Goal: Check status: Check status

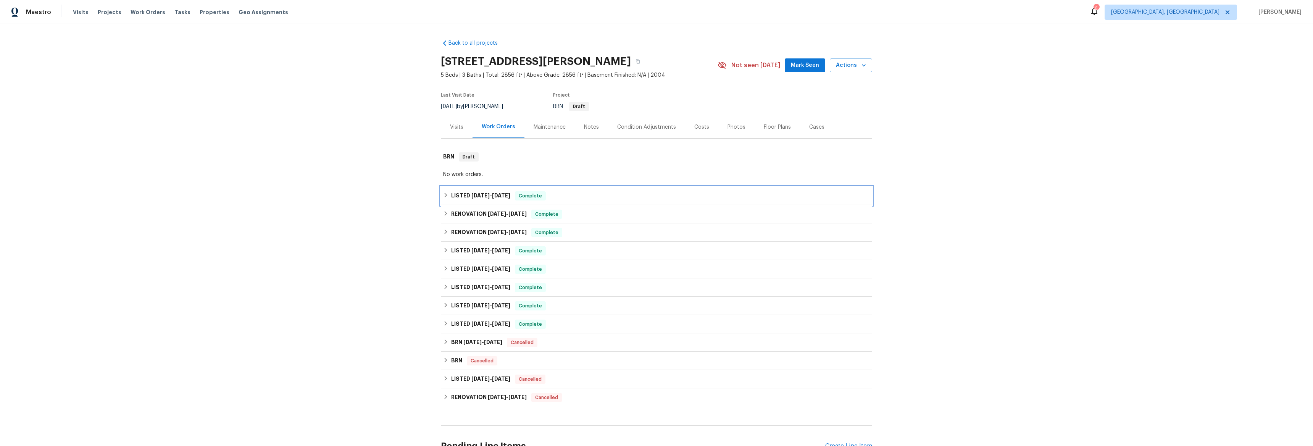
click at [451, 195] on h6 "LISTED [DATE] - [DATE]" at bounding box center [480, 195] width 59 height 9
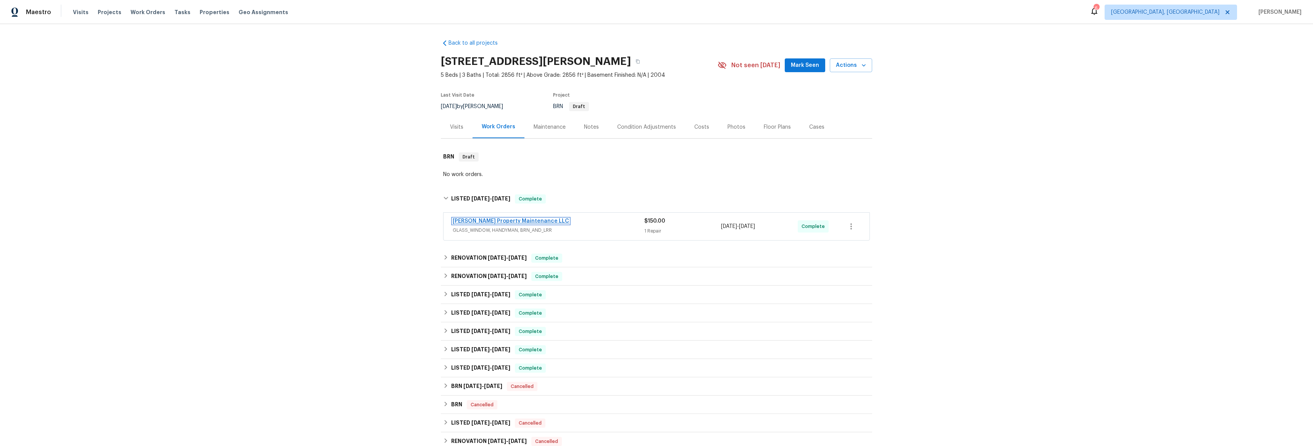
click at [464, 222] on link "[PERSON_NAME] Property Maintenance LLC" at bounding box center [511, 220] width 116 height 5
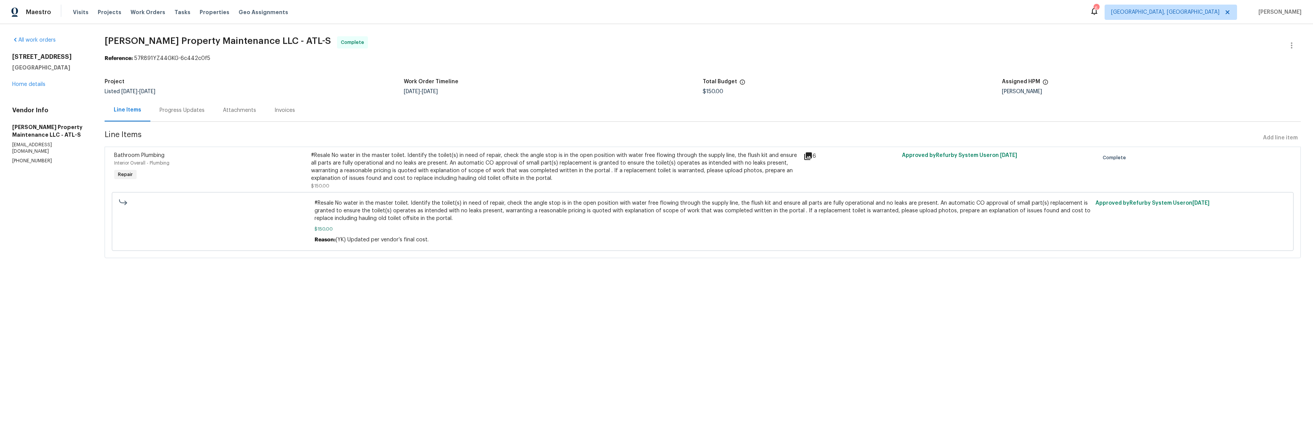
click at [808, 154] on icon at bounding box center [808, 156] width 8 height 8
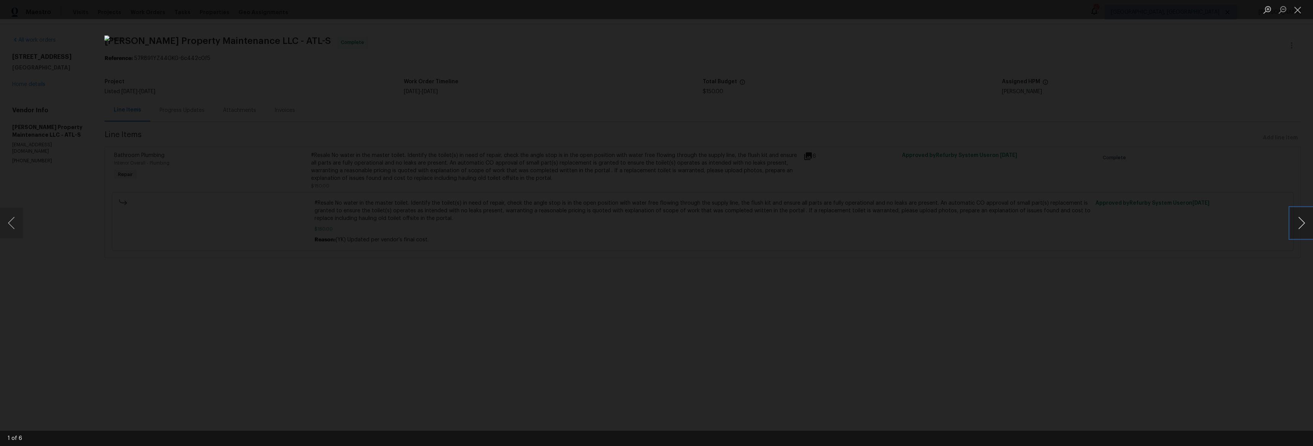
click at [1295, 222] on button "Next image" at bounding box center [1301, 223] width 23 height 31
click at [1296, 222] on button "Next image" at bounding box center [1301, 223] width 23 height 31
click at [1297, 222] on button "Next image" at bounding box center [1301, 223] width 23 height 31
click at [1296, 222] on button "Next image" at bounding box center [1301, 223] width 23 height 31
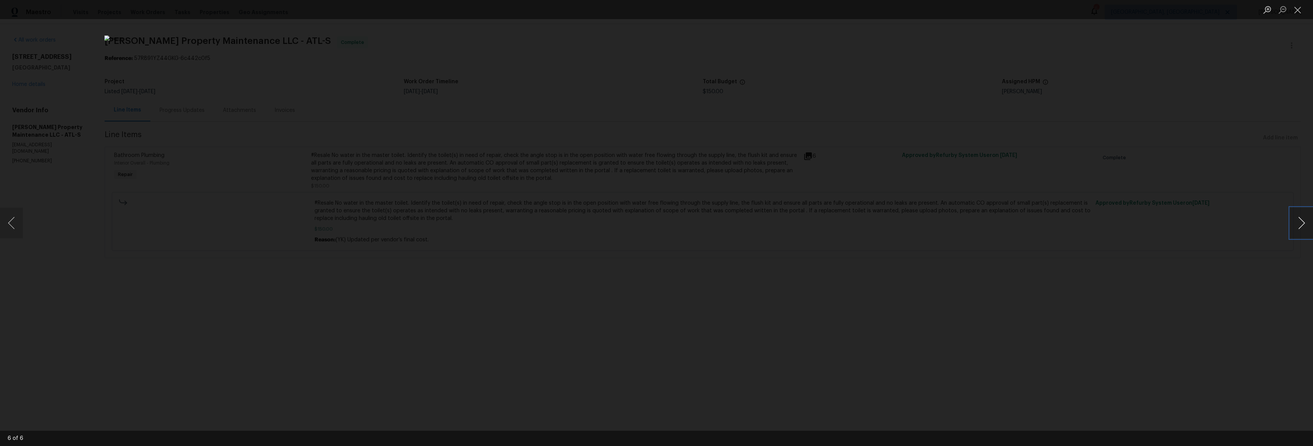
click at [1297, 222] on button "Next image" at bounding box center [1301, 223] width 23 height 31
click at [1297, 221] on button "Next image" at bounding box center [1301, 223] width 23 height 31
click at [1297, 222] on button "Next image" at bounding box center [1301, 223] width 23 height 31
click at [17, 226] on button "Previous image" at bounding box center [11, 223] width 23 height 31
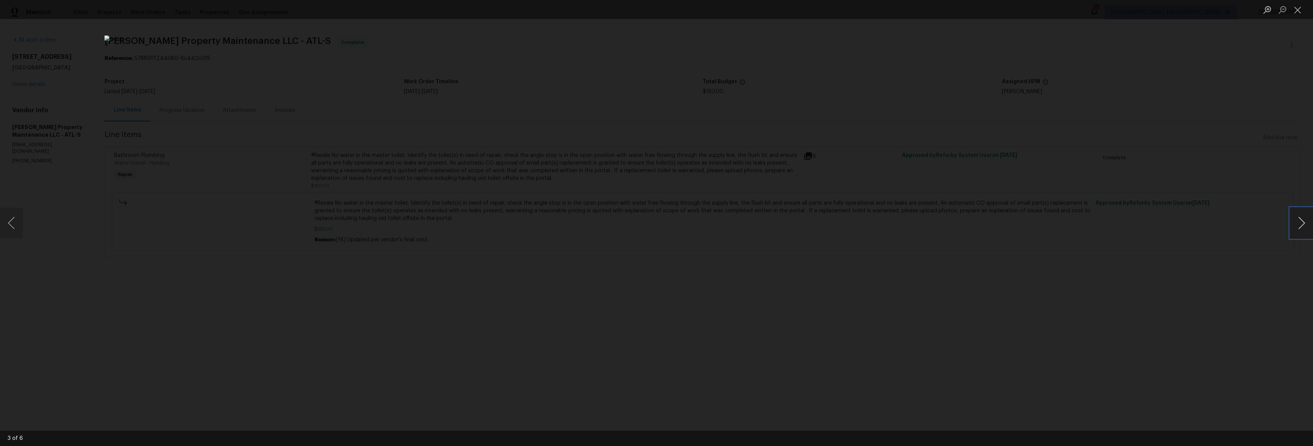
click at [1295, 224] on button "Next image" at bounding box center [1301, 223] width 23 height 31
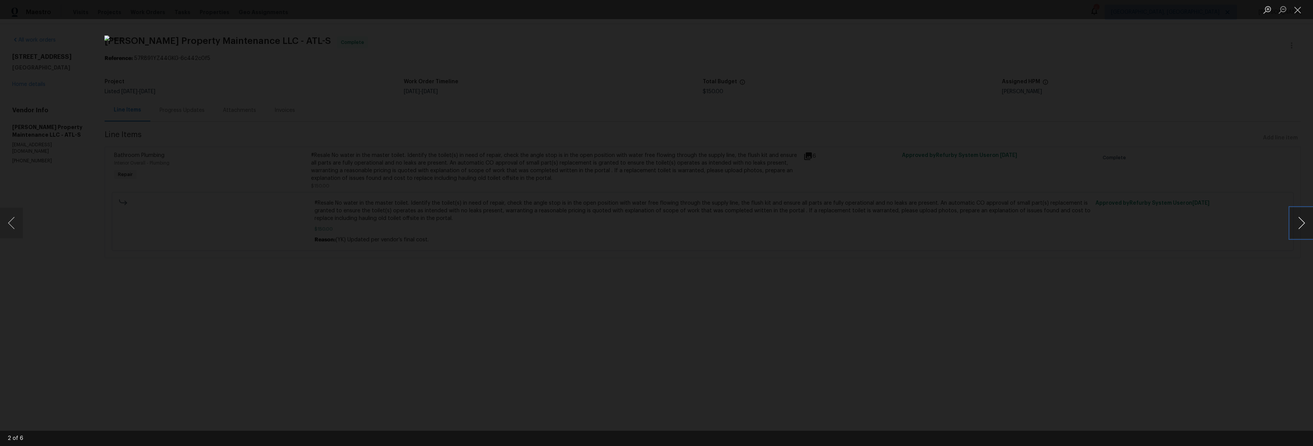
click at [1295, 224] on button "Next image" at bounding box center [1301, 223] width 23 height 31
click at [1293, 224] on button "Next image" at bounding box center [1301, 223] width 23 height 31
click at [10, 224] on button "Previous image" at bounding box center [11, 223] width 23 height 31
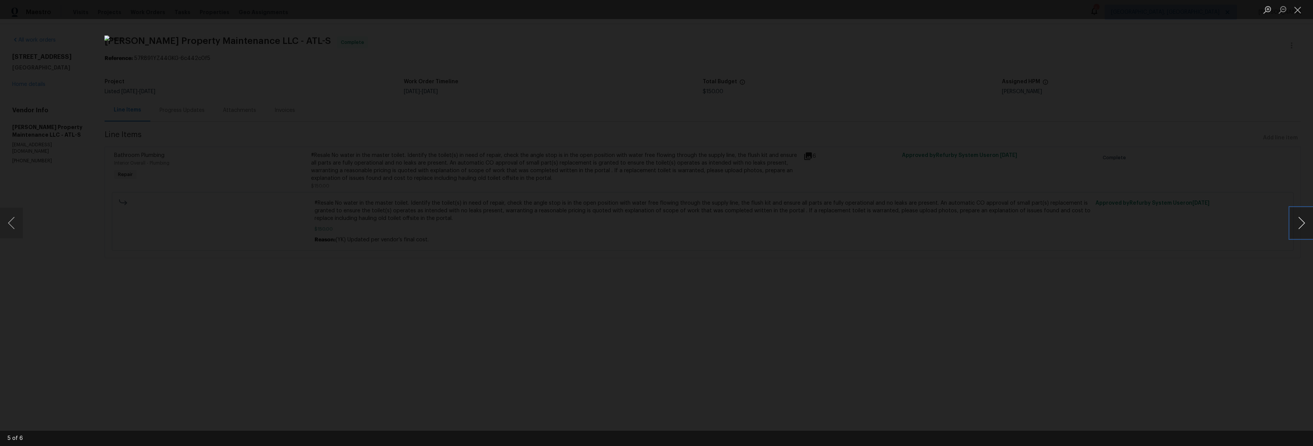
click at [1302, 226] on button "Next image" at bounding box center [1301, 223] width 23 height 31
click at [405, 251] on div "Lightbox" at bounding box center [656, 223] width 1313 height 446
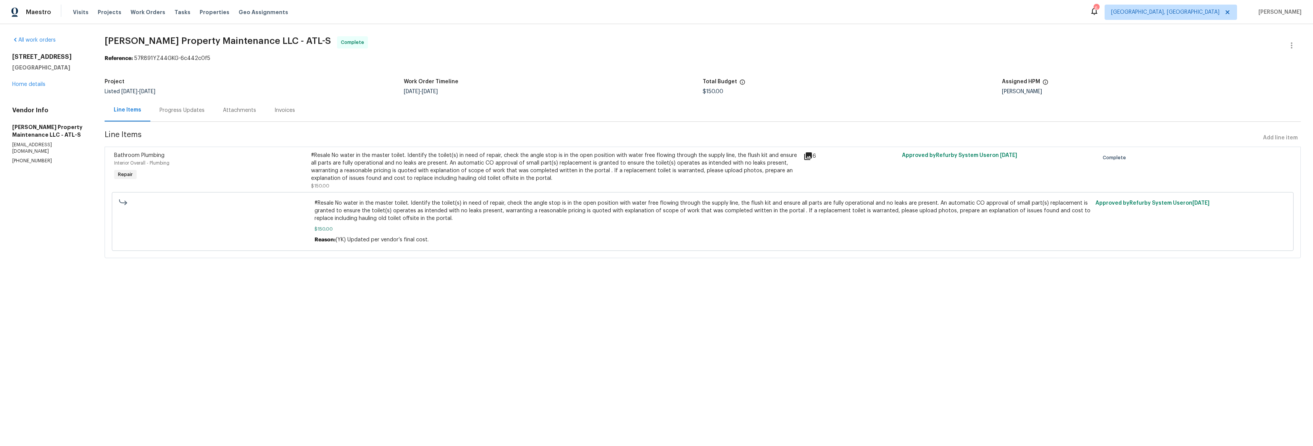
click at [275, 113] on div "Invoices" at bounding box center [284, 110] width 21 height 8
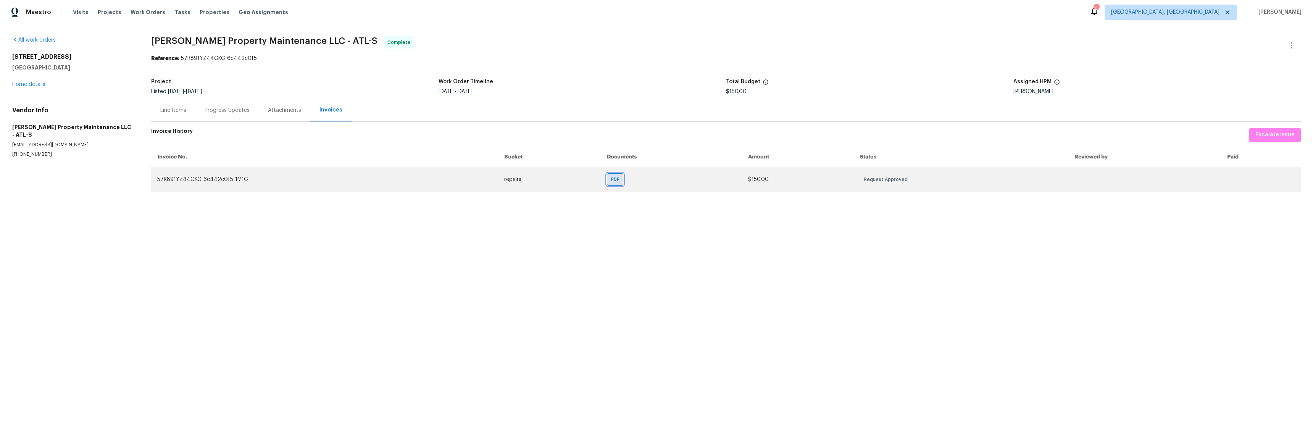
click at [611, 177] on span "PDF" at bounding box center [616, 180] width 11 height 8
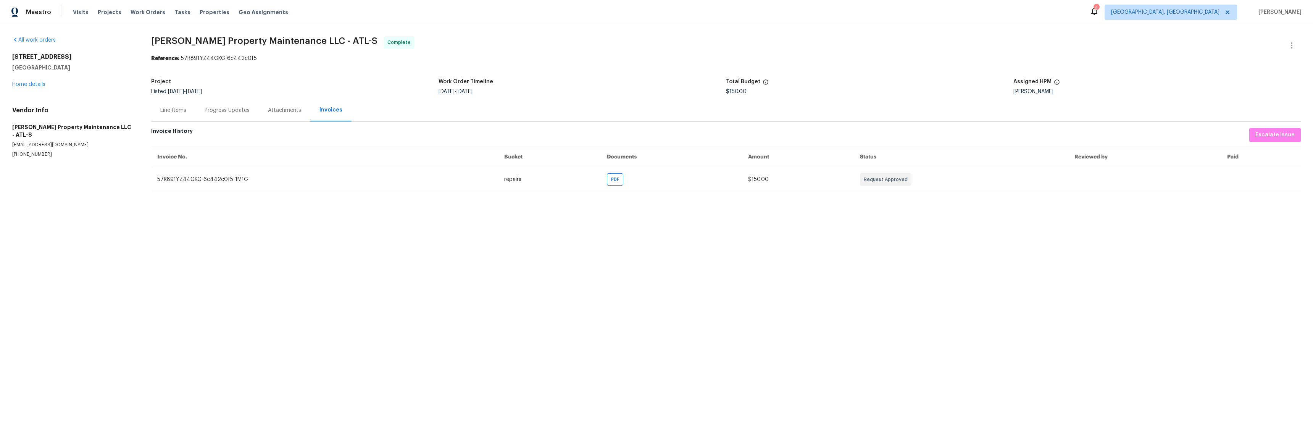
drag, startPoint x: 273, startPoint y: 112, endPoint x: 221, endPoint y: 114, distance: 51.5
click at [273, 112] on div "Attachments" at bounding box center [284, 110] width 33 height 8
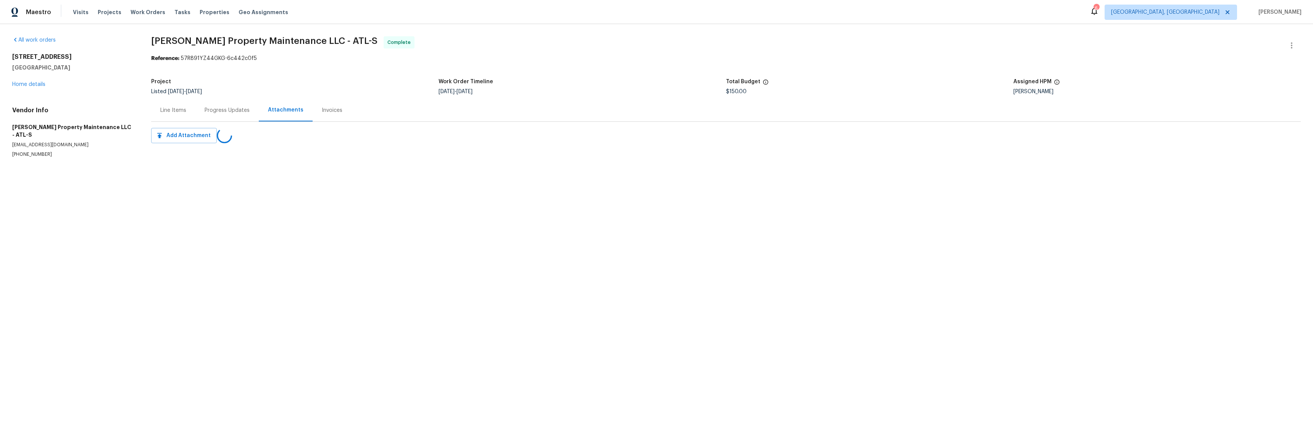
click at [213, 114] on div "Progress Updates" at bounding box center [226, 110] width 63 height 23
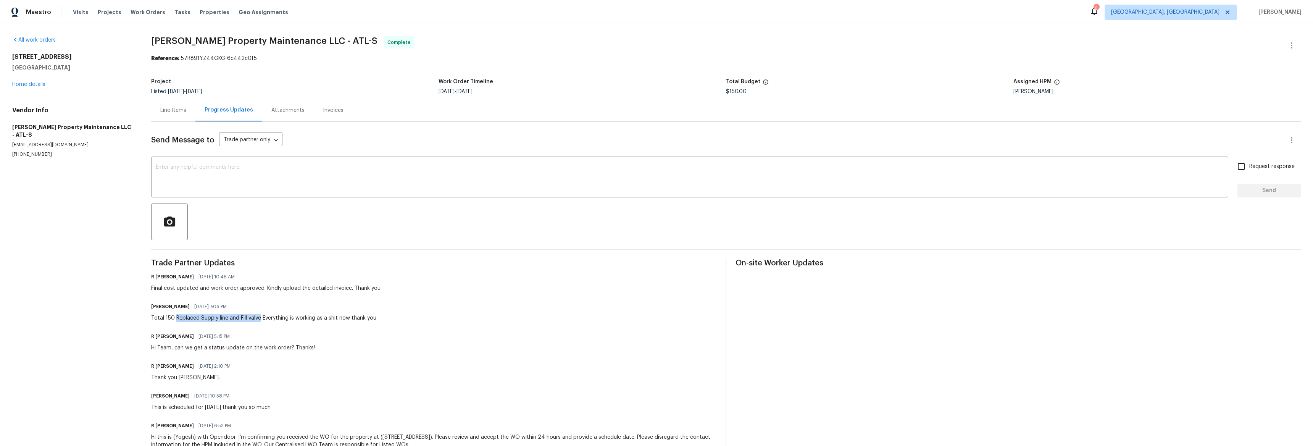
drag, startPoint x: 174, startPoint y: 318, endPoint x: 256, endPoint y: 320, distance: 82.1
click at [261, 319] on div "Total 150 Replaced Supply line and Fill valve Everything is working as a shit n…" at bounding box center [263, 318] width 225 height 8
copy div "Replaced Supply line and Fill valve"
click at [325, 113] on div "Invoices" at bounding box center [333, 110] width 21 height 8
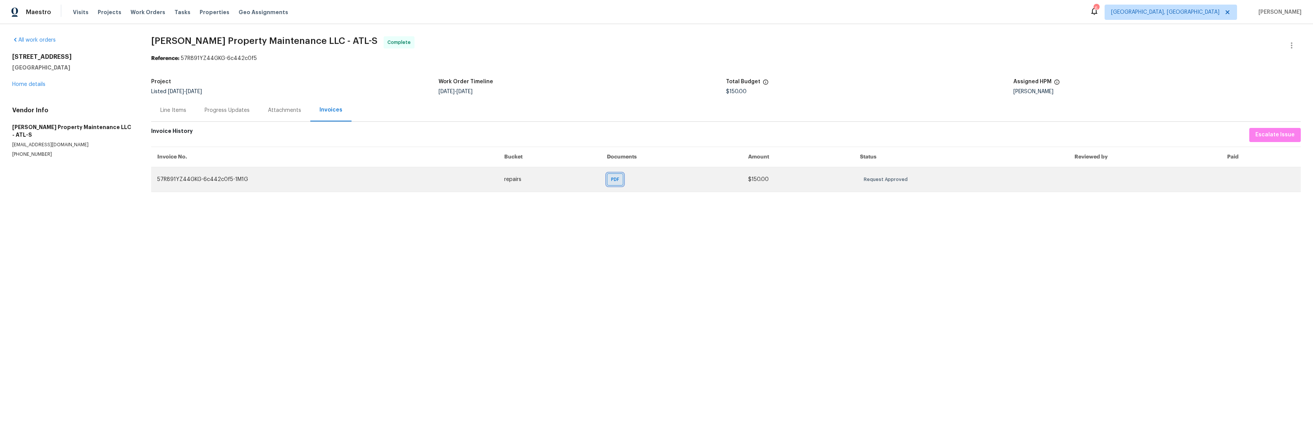
click at [607, 175] on div "PDF" at bounding box center [615, 179] width 16 height 12
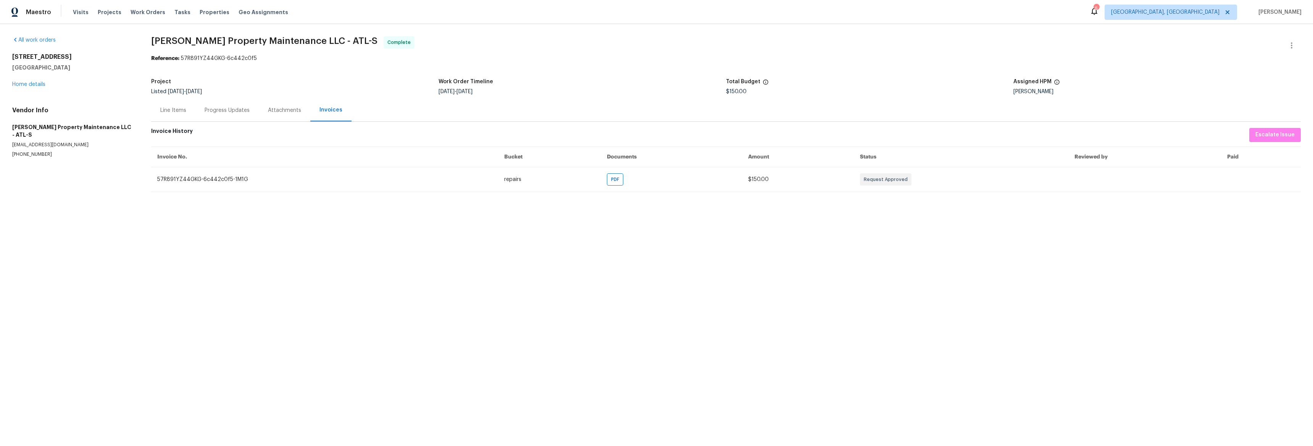
click at [177, 113] on div "Line Items" at bounding box center [173, 110] width 26 height 8
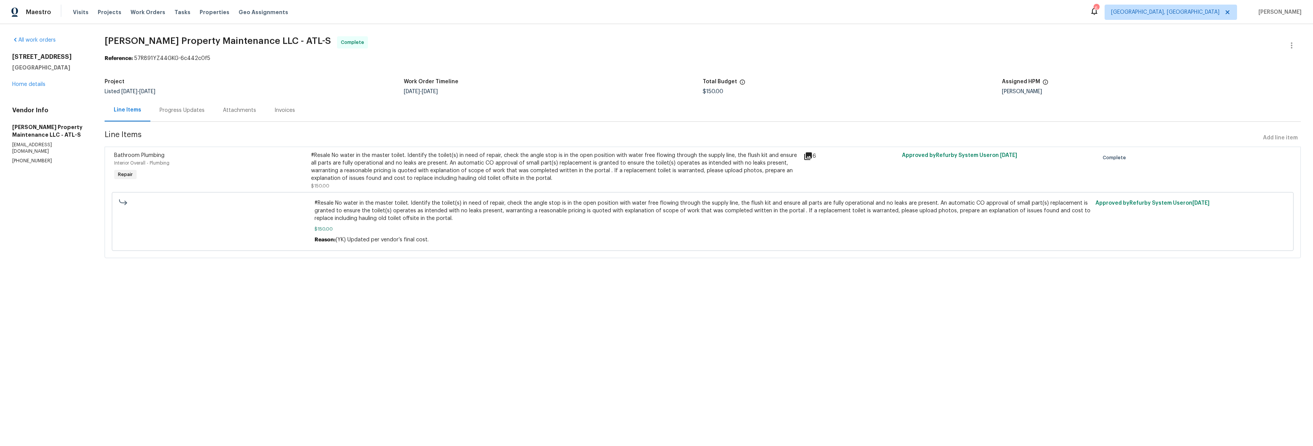
click at [171, 110] on div "Progress Updates" at bounding box center [182, 110] width 45 height 8
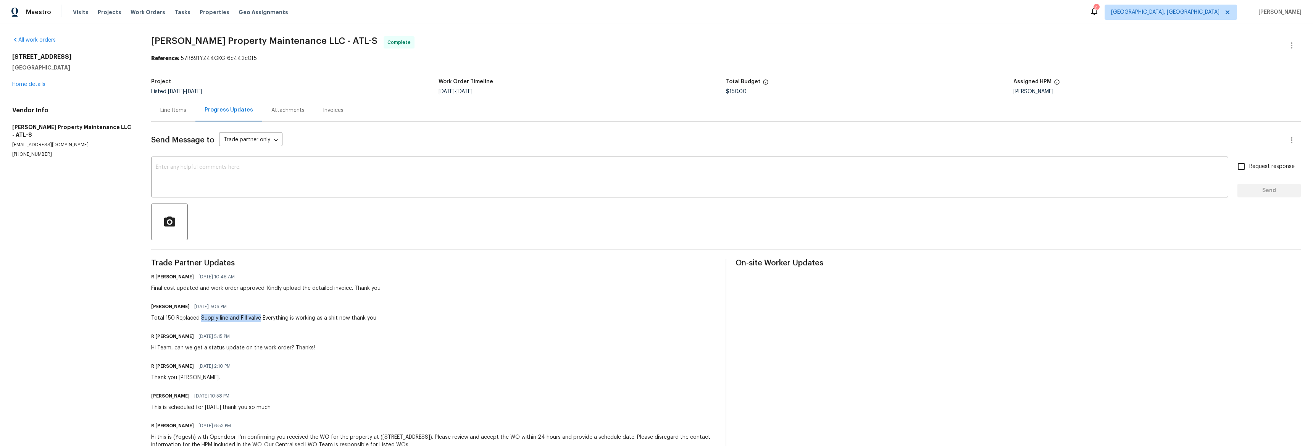
drag, startPoint x: 199, startPoint y: 317, endPoint x: 261, endPoint y: 318, distance: 61.8
click at [261, 318] on div "Total 150 Replaced Supply line and Fill valve Everything is working as a shit n…" at bounding box center [263, 318] width 225 height 8
copy div "Supply line and Fill valve"
click at [314, 110] on div "Invoices" at bounding box center [333, 110] width 39 height 23
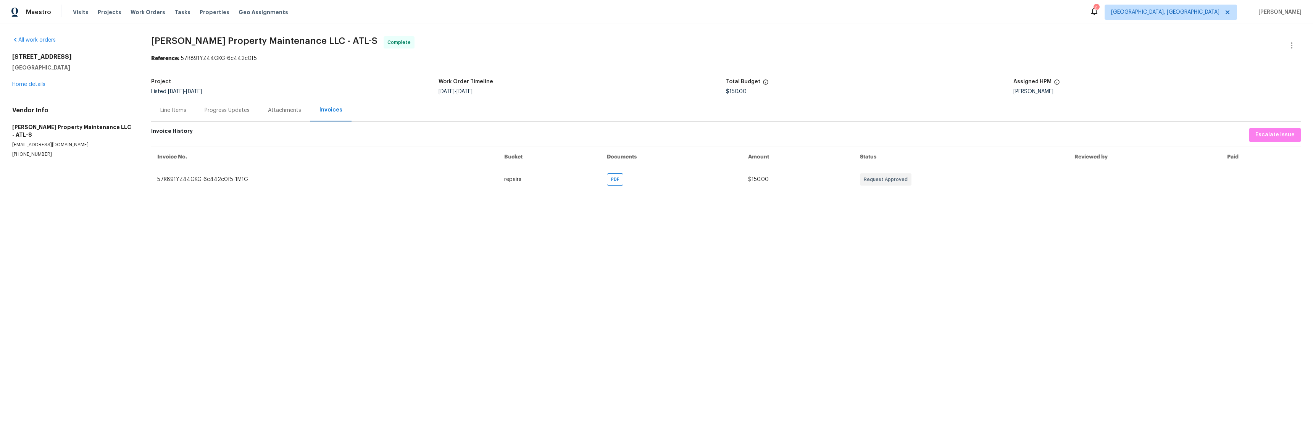
click at [171, 111] on div "Line Items" at bounding box center [173, 110] width 26 height 8
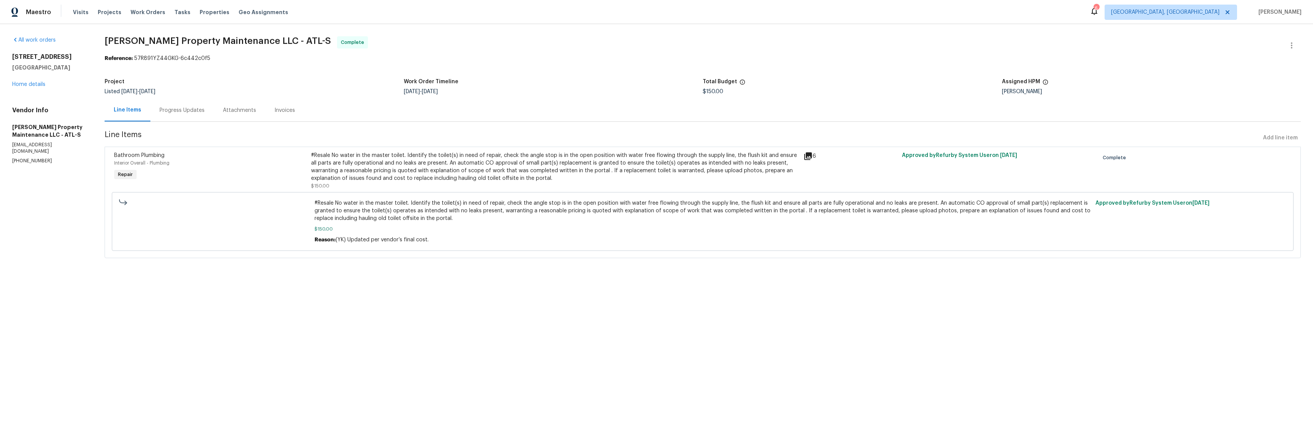
click at [806, 157] on icon at bounding box center [807, 156] width 9 height 9
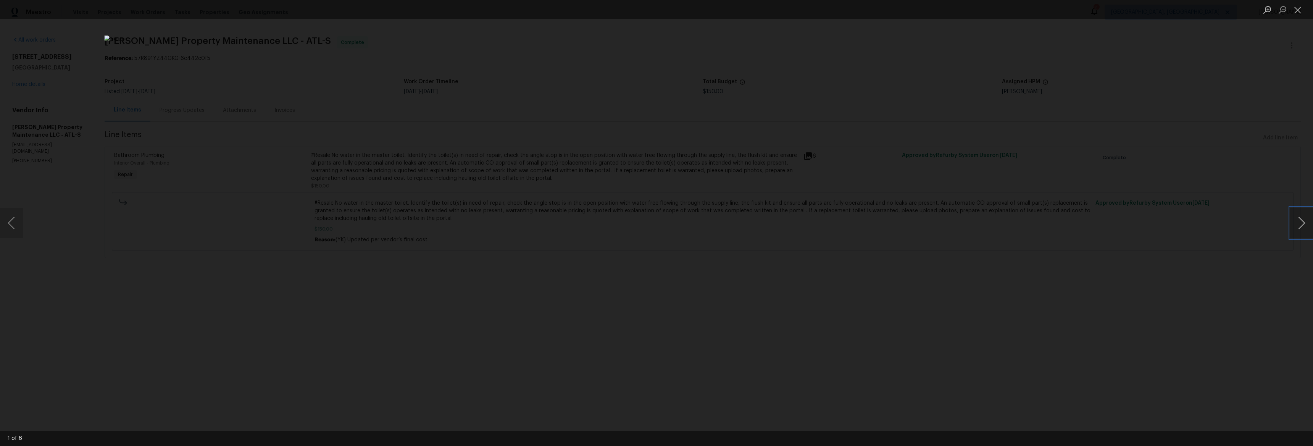
click at [1296, 221] on button "Next image" at bounding box center [1301, 223] width 23 height 31
click at [1295, 221] on button "Next image" at bounding box center [1301, 223] width 23 height 31
click at [1300, 227] on button "Next image" at bounding box center [1301, 223] width 23 height 31
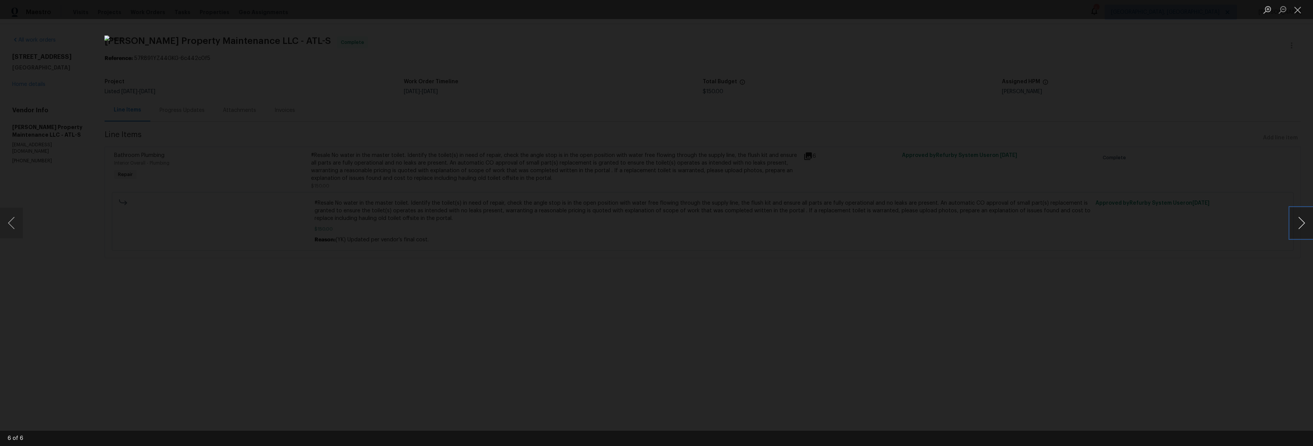
click at [1297, 227] on button "Next image" at bounding box center [1301, 223] width 23 height 31
click at [1296, 227] on button "Next image" at bounding box center [1301, 223] width 23 height 31
click at [1303, 211] on button "Next image" at bounding box center [1301, 223] width 23 height 31
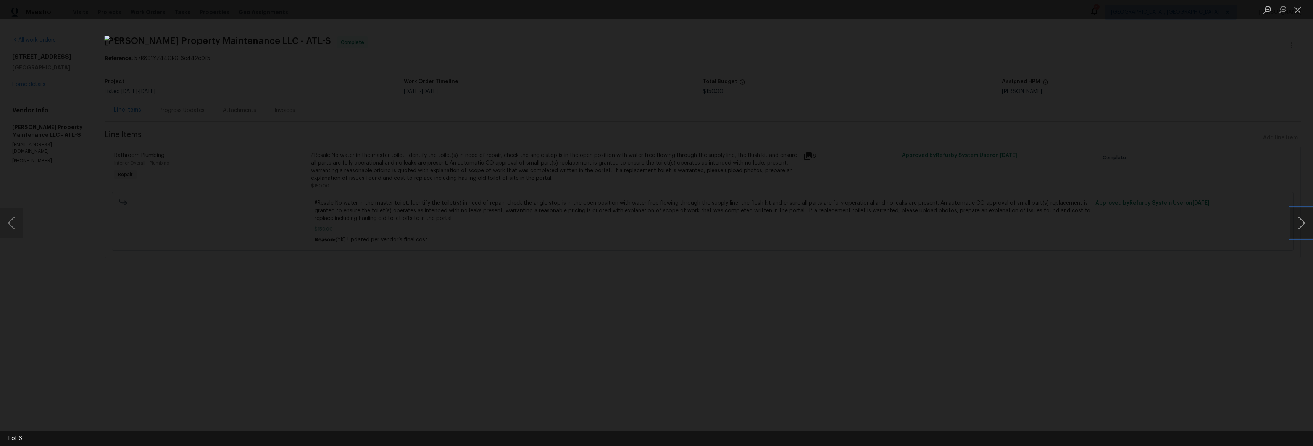
click at [1301, 216] on button "Next image" at bounding box center [1301, 223] width 23 height 31
click at [1300, 216] on button "Next image" at bounding box center [1301, 223] width 23 height 31
drag, startPoint x: 1300, startPoint y: 216, endPoint x: 714, endPoint y: 264, distance: 587.9
click at [739, 262] on div "3 of 6" at bounding box center [656, 223] width 1313 height 446
click at [1303, 221] on button "Next image" at bounding box center [1301, 223] width 23 height 31
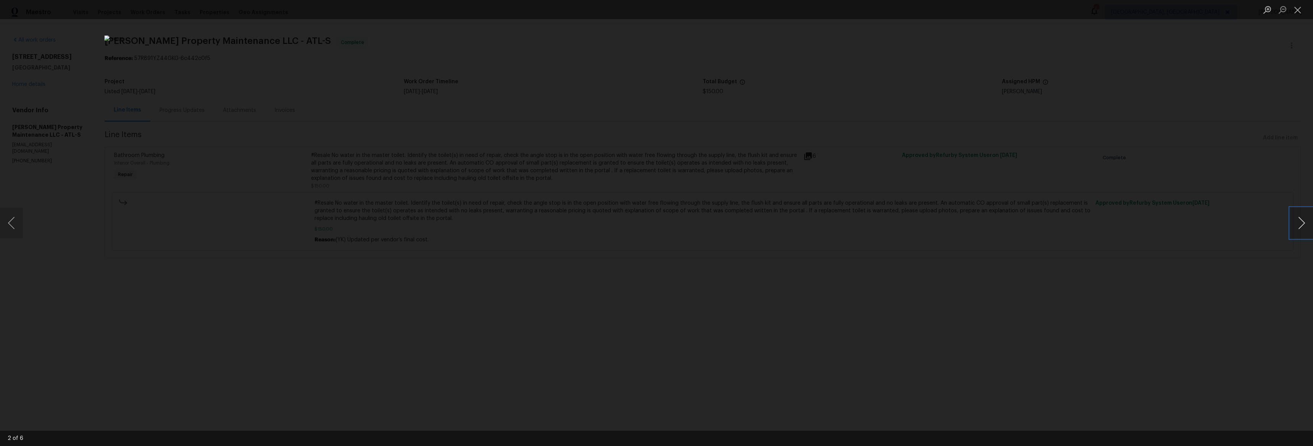
click at [1301, 223] on button "Next image" at bounding box center [1301, 223] width 23 height 31
click at [1300, 222] on button "Next image" at bounding box center [1301, 223] width 23 height 31
drag, startPoint x: 466, startPoint y: 156, endPoint x: 574, endPoint y: 54, distance: 148.5
click at [463, 156] on div "Lightbox" at bounding box center [656, 223] width 1313 height 446
